Goal: Check status: Check status

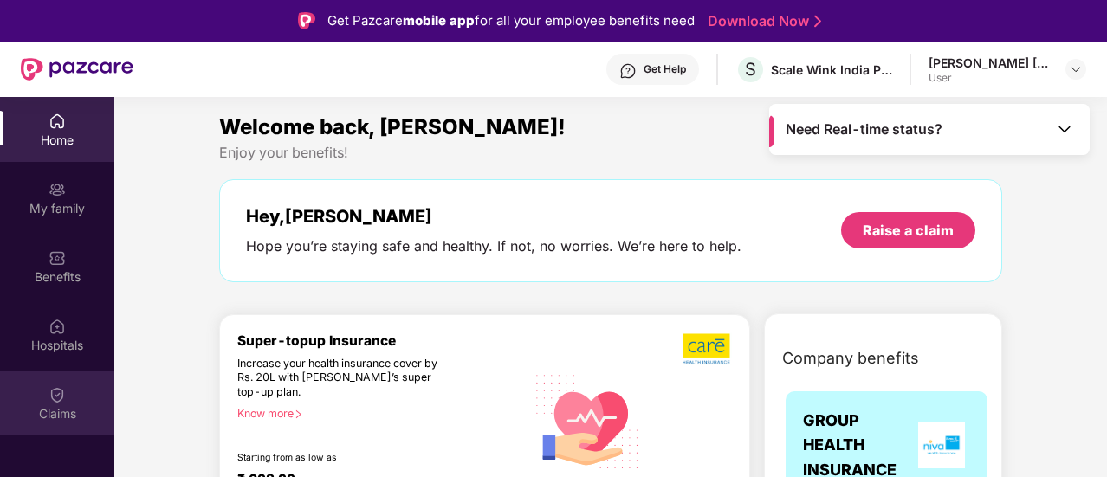
click at [71, 431] on div "Claims" at bounding box center [57, 403] width 114 height 65
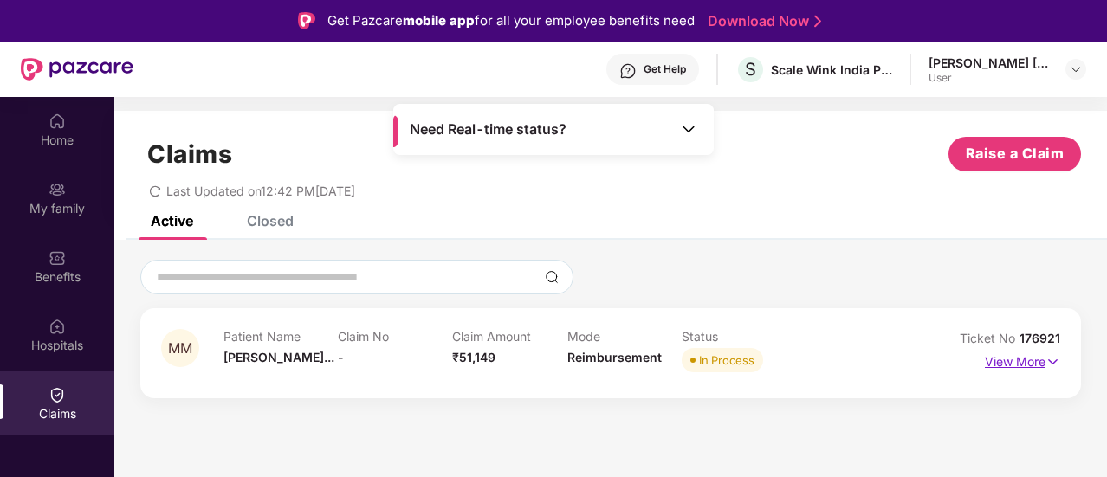
click at [1053, 356] on img at bounding box center [1053, 362] width 15 height 19
click at [1029, 366] on p "View More" at bounding box center [1022, 359] width 75 height 23
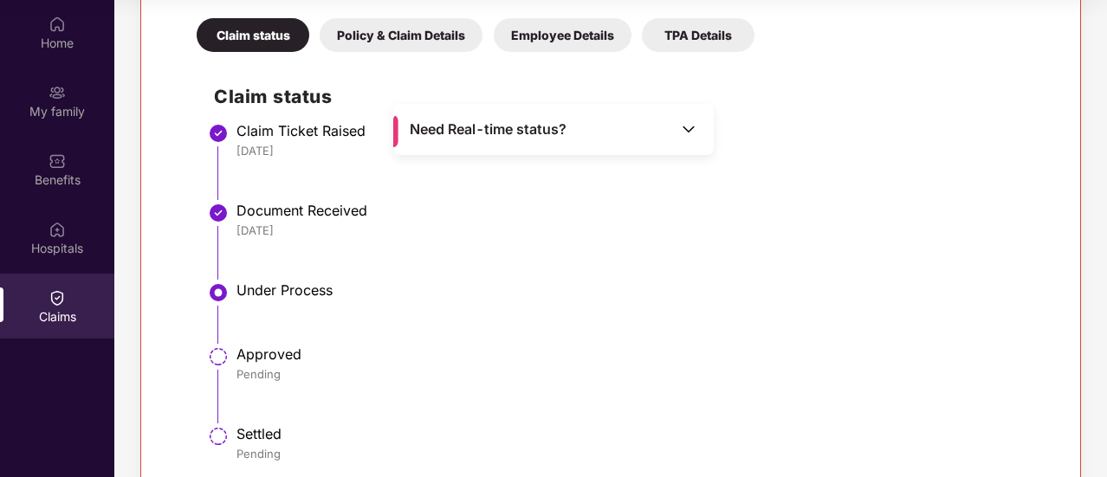
scroll to position [414, 0]
